Goal: Information Seeking & Learning: Compare options

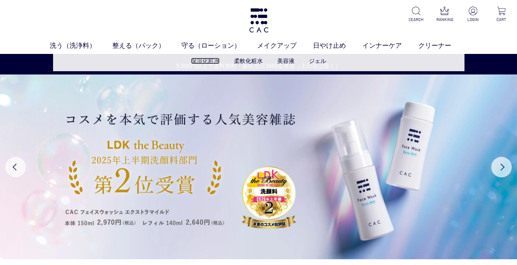
click at [199, 64] on link "保湿化粧水" at bounding box center [205, 61] width 29 height 7
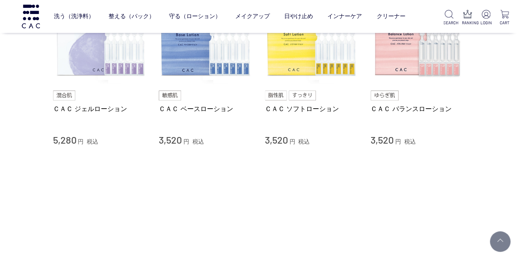
scroll to position [82, 0]
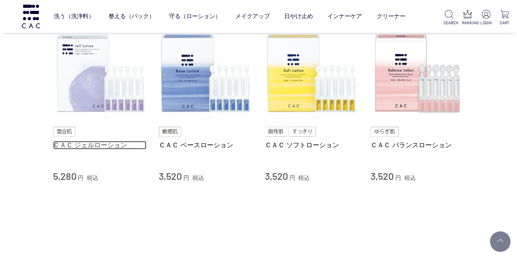
click at [62, 145] on link "ＣＡＣ ジェルローション" at bounding box center [100, 145] width 94 height 9
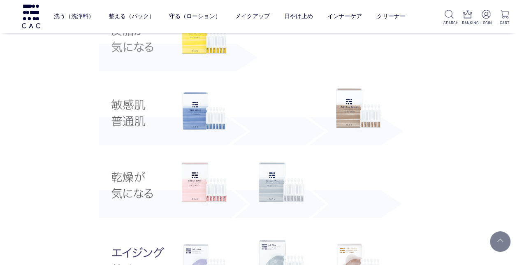
scroll to position [1604, 0]
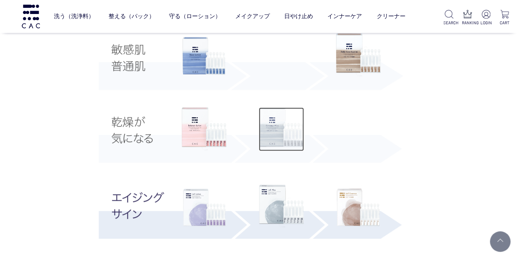
click at [268, 133] on img at bounding box center [281, 129] width 45 height 44
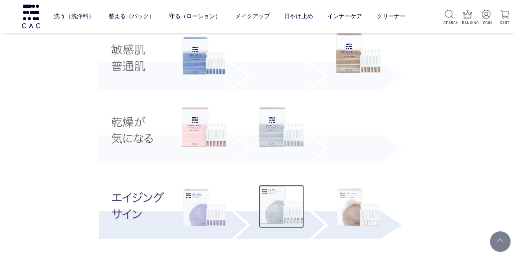
click at [297, 211] on img at bounding box center [281, 207] width 45 height 44
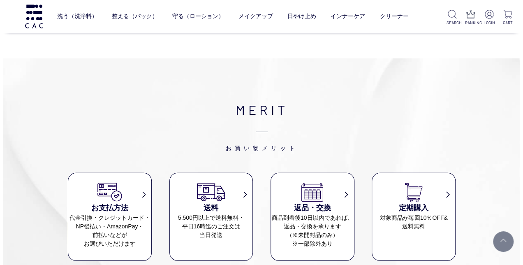
scroll to position [5797, 0]
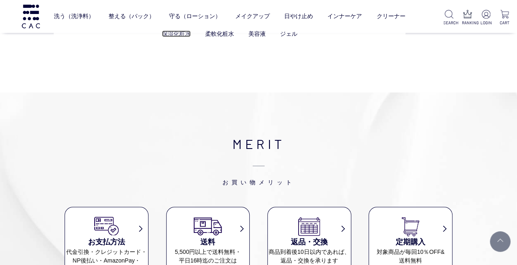
click at [168, 37] on link "保湿化粧水" at bounding box center [176, 33] width 29 height 7
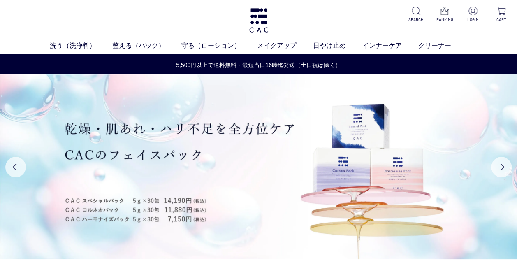
drag, startPoint x: 0, startPoint y: 0, endPoint x: 148, endPoint y: 12, distance: 148.1
click at [148, 12] on div "洗う（洗浄料） 液体洗浄料 パウダー洗浄料 泡洗顔料 グッズ 整える（パック） フェイスパック ヘアパック 守る（ローション） 保湿化粧水 柔軟化粧水 美容液…" at bounding box center [258, 27] width 517 height 54
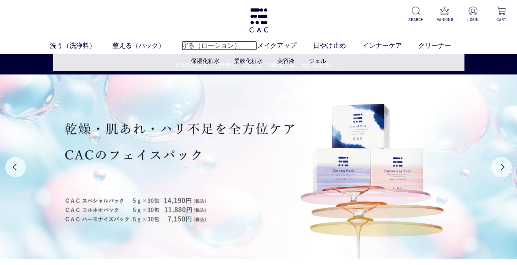
click at [221, 45] on link "守る（ローション）" at bounding box center [219, 46] width 76 height 10
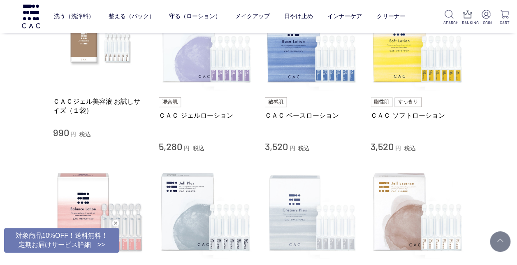
scroll to position [329, 0]
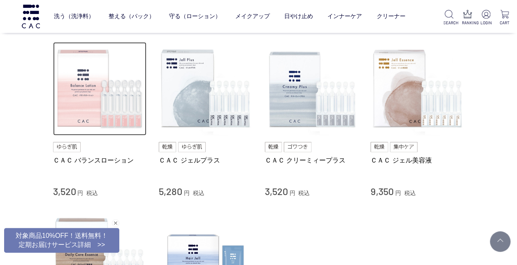
click at [82, 82] on img at bounding box center [100, 89] width 94 height 94
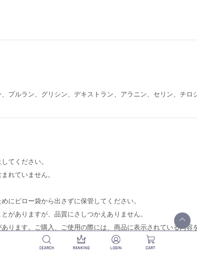
scroll to position [3700, 162]
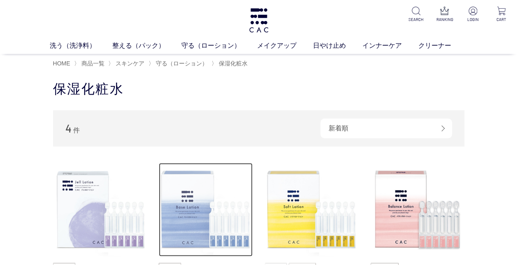
click at [200, 220] on img at bounding box center [206, 210] width 94 height 94
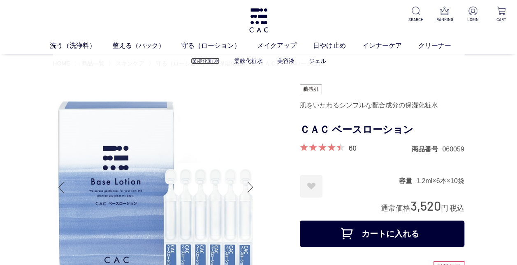
click at [211, 60] on link "保湿化粧水" at bounding box center [205, 61] width 29 height 7
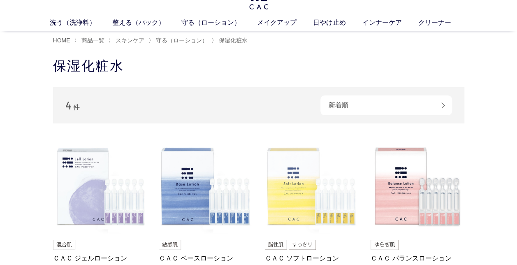
scroll to position [41, 0]
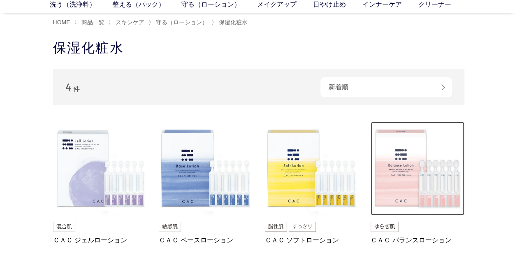
click at [415, 188] on img at bounding box center [417, 169] width 94 height 94
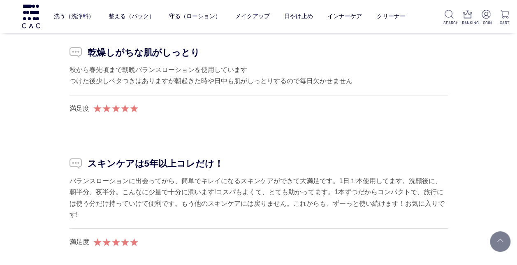
scroll to position [4353, 0]
